Goal: Information Seeking & Learning: Learn about a topic

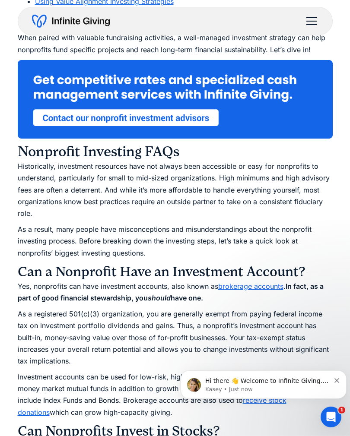
scroll to position [587, 0]
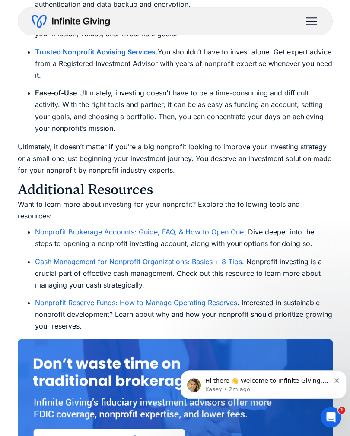
scroll to position [6531, 0]
click at [220, 228] on link "Nonprofit Brokerage Accounts: Guide, FAQ, & How to Open One" at bounding box center [139, 232] width 209 height 9
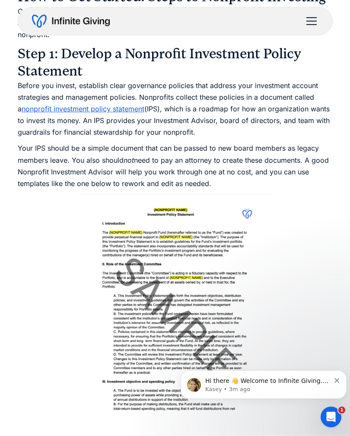
scroll to position [2603, 0]
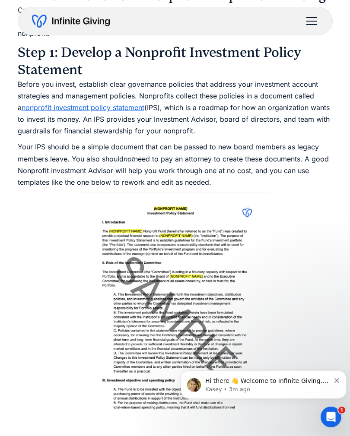
click at [99, 103] on link "nonprofit investment policy statement" at bounding box center [83, 107] width 123 height 9
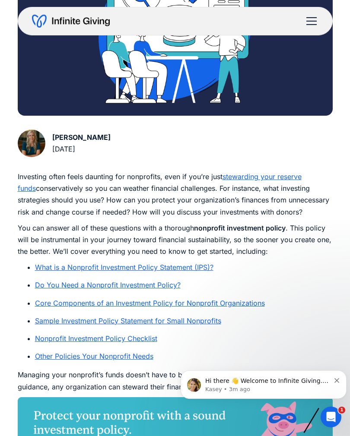
scroll to position [244, 0]
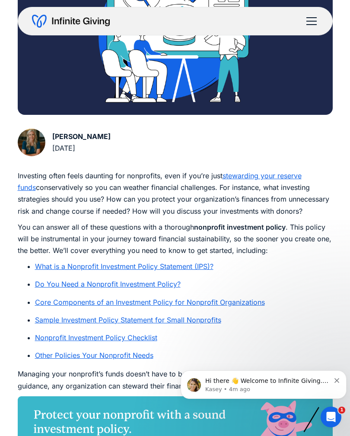
click at [183, 268] on link "What is a Nonprofit Investment Policy Statement (IPS)?" at bounding box center [124, 266] width 178 height 9
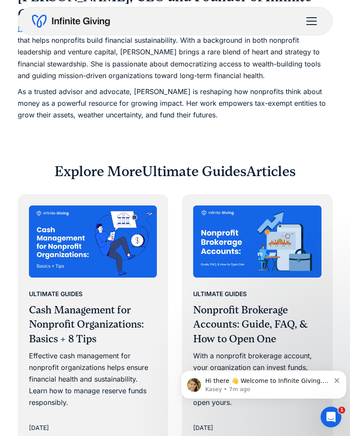
scroll to position [4912, 0]
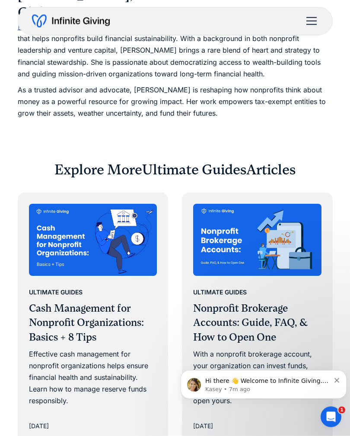
click at [50, 220] on img at bounding box center [93, 240] width 128 height 72
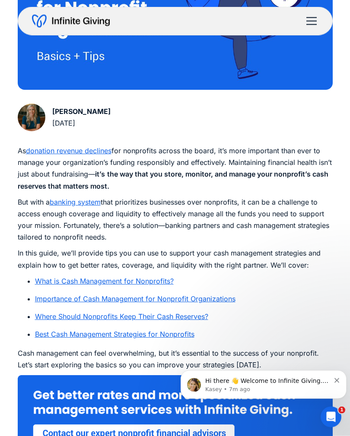
scroll to position [281, 0]
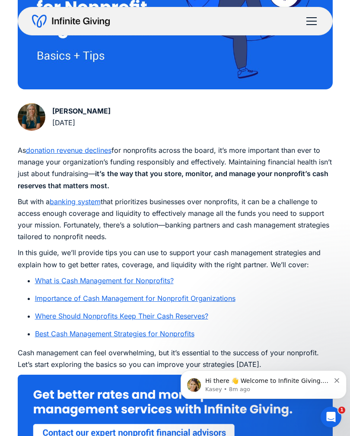
click at [179, 330] on link "Best Cash Management Strategies for Nonprofits" at bounding box center [114, 334] width 159 height 9
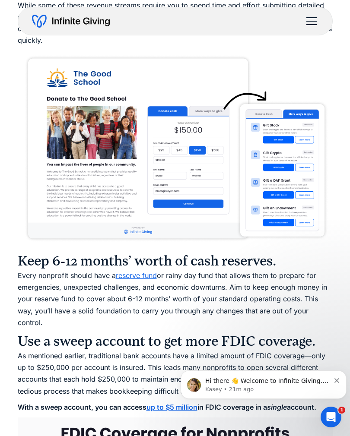
scroll to position [2882, 0]
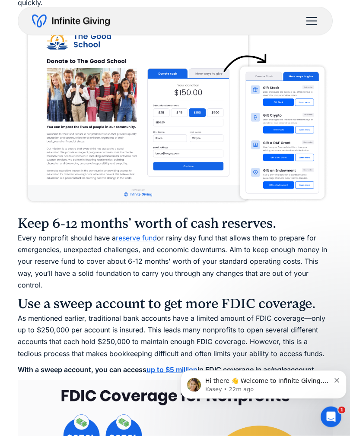
click at [302, 192] on img at bounding box center [175, 112] width 315 height 198
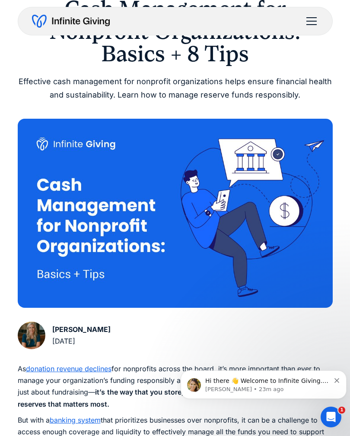
scroll to position [0, 0]
